Goal: Task Accomplishment & Management: Use online tool/utility

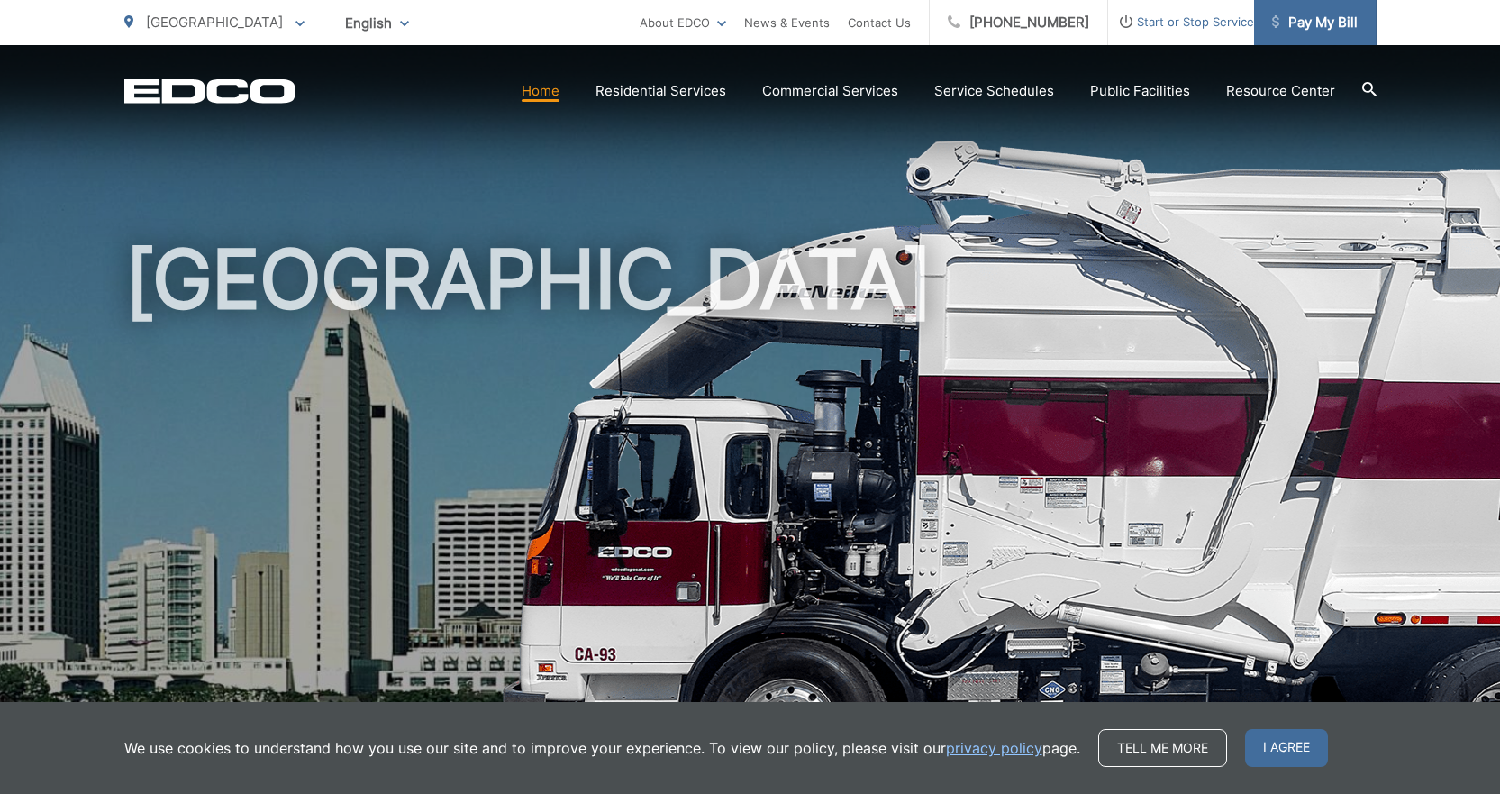
click at [1322, 14] on span "Pay My Bill" at bounding box center [1315, 23] width 86 height 22
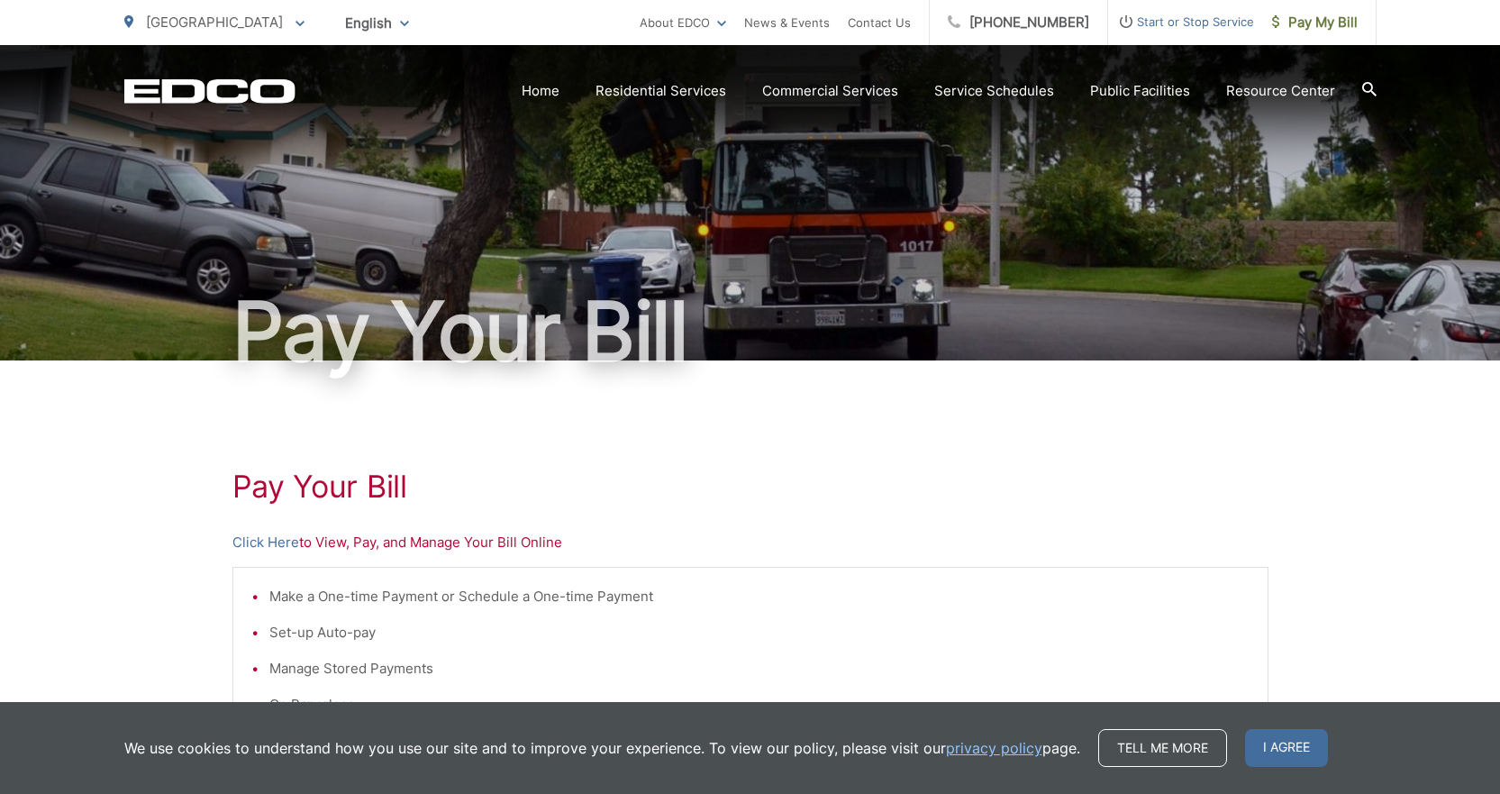
click at [301, 542] on p "Click Here to View, Pay, and Manage Your Bill Online" at bounding box center [750, 542] width 1036 height 22
click at [285, 543] on link "Click Here" at bounding box center [265, 542] width 67 height 22
